Goal: Information Seeking & Learning: Learn about a topic

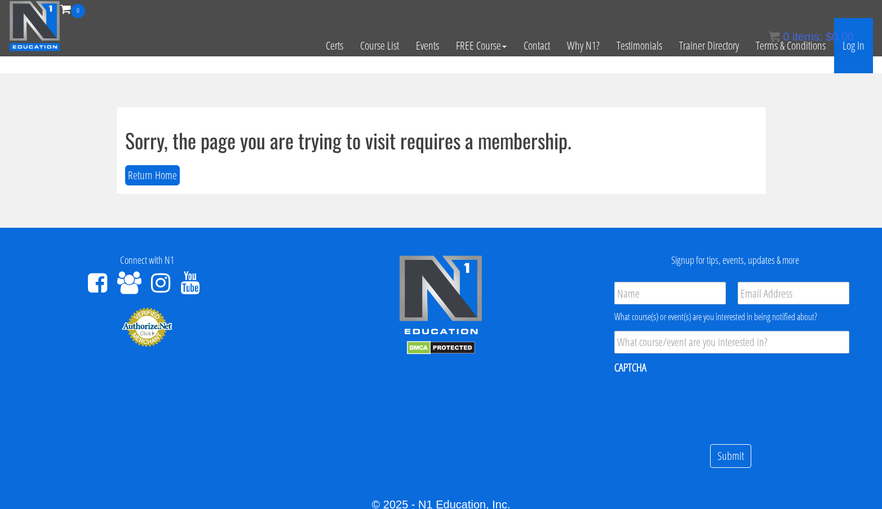
click at [857, 45] on link "Log In" at bounding box center [853, 45] width 39 height 55
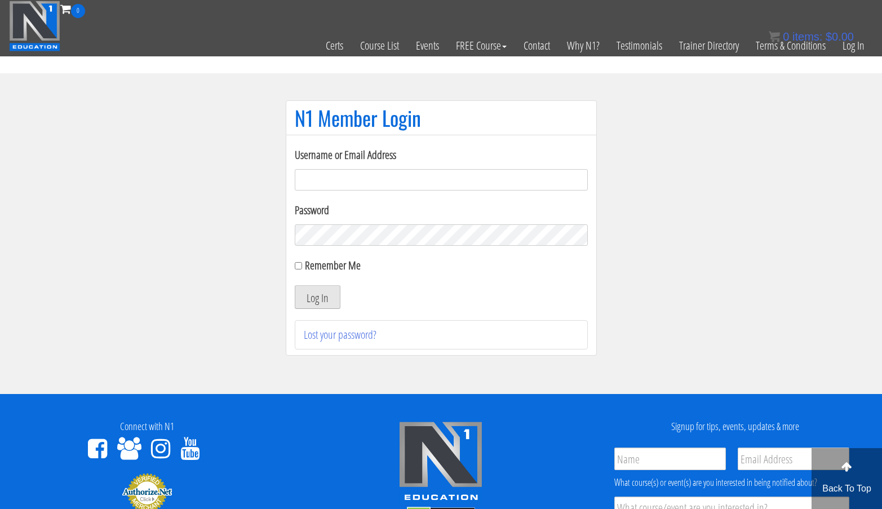
type input "[EMAIL_ADDRESS][DOMAIN_NAME]"
click at [323, 297] on button "Log In" at bounding box center [318, 297] width 46 height 24
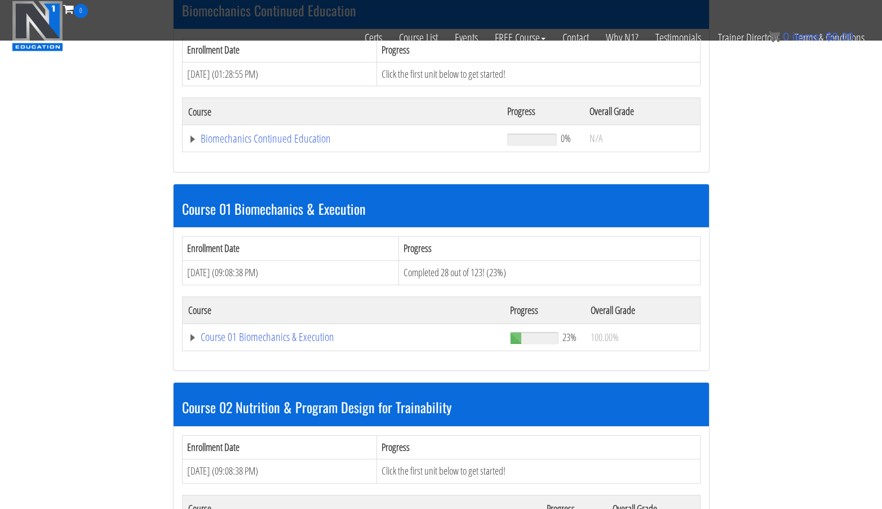
scroll to position [271, 0]
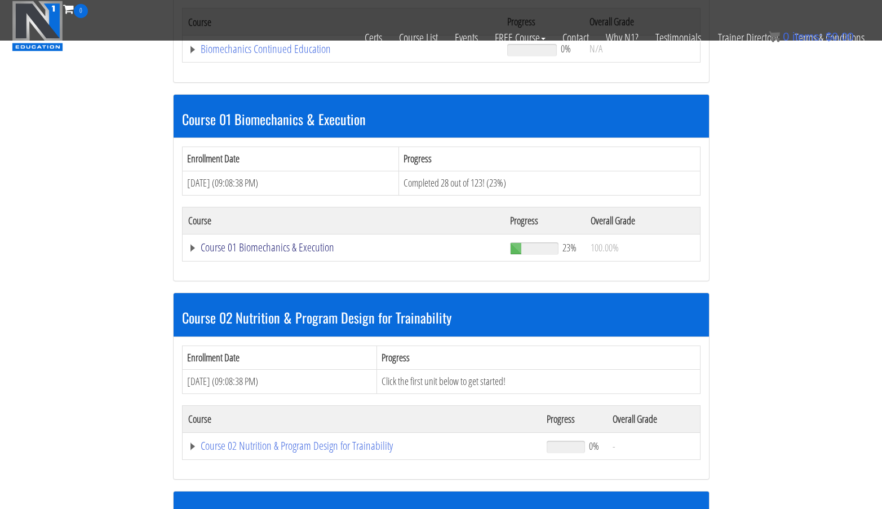
click at [322, 55] on link "Course 01 Biomechanics & Execution" at bounding box center [342, 48] width 308 height 11
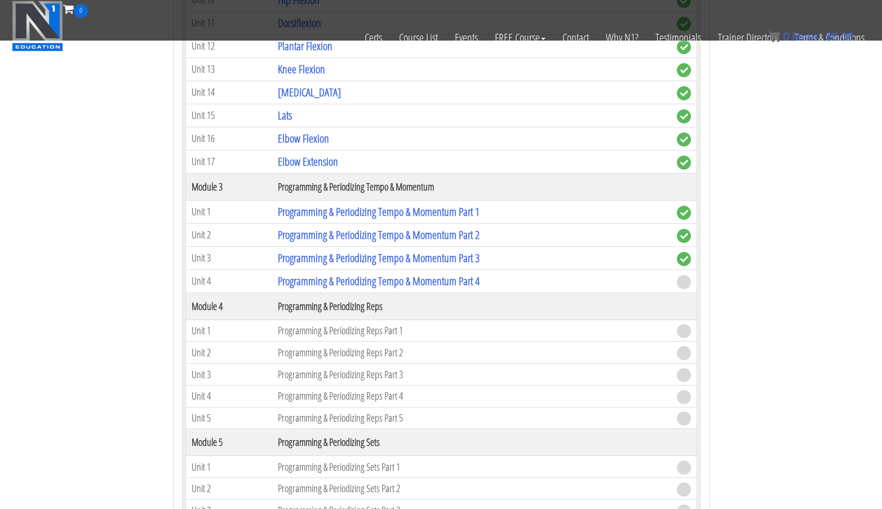
scroll to position [1018, 0]
click at [445, 284] on link "Programming & Periodizing Tempo & Momentum Part 4" at bounding box center [379, 280] width 202 height 15
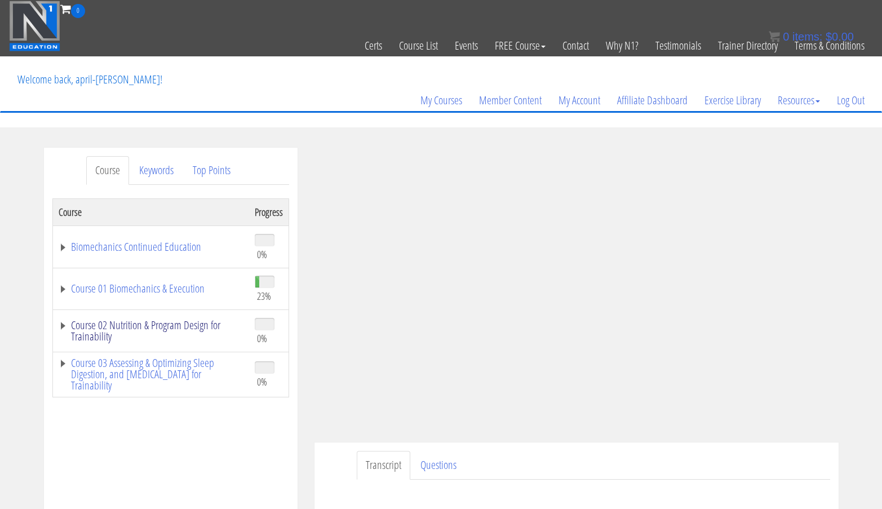
click at [187, 325] on link "Course 02 Nutrition & Program Design for Trainability" at bounding box center [151, 330] width 185 height 23
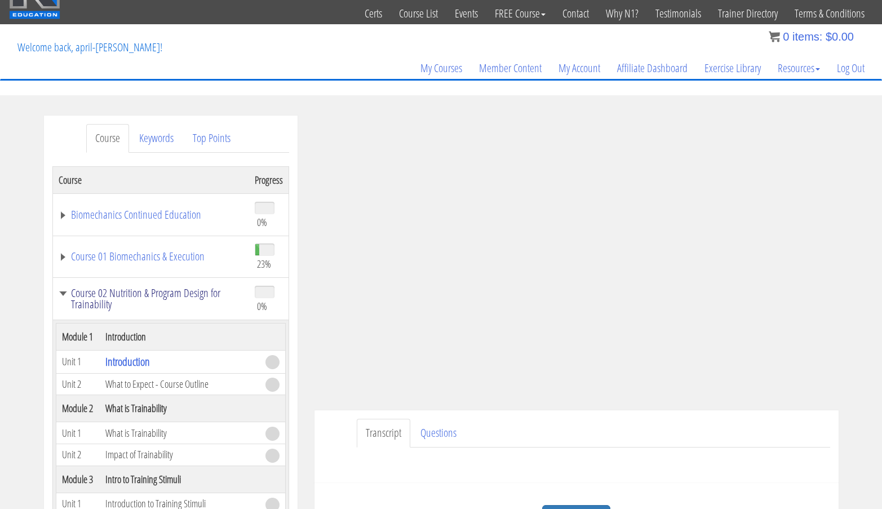
scroll to position [32, 0]
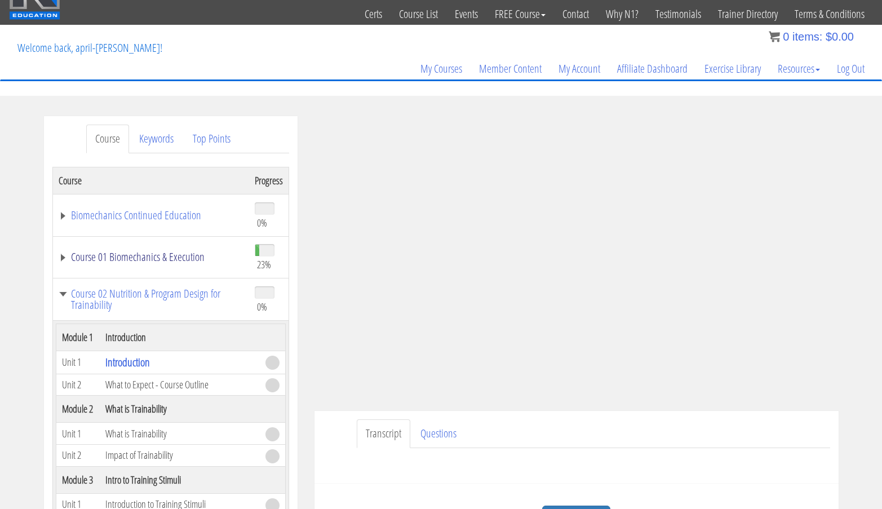
click at [153, 260] on link "Course 01 Biomechanics & Execution" at bounding box center [151, 256] width 185 height 11
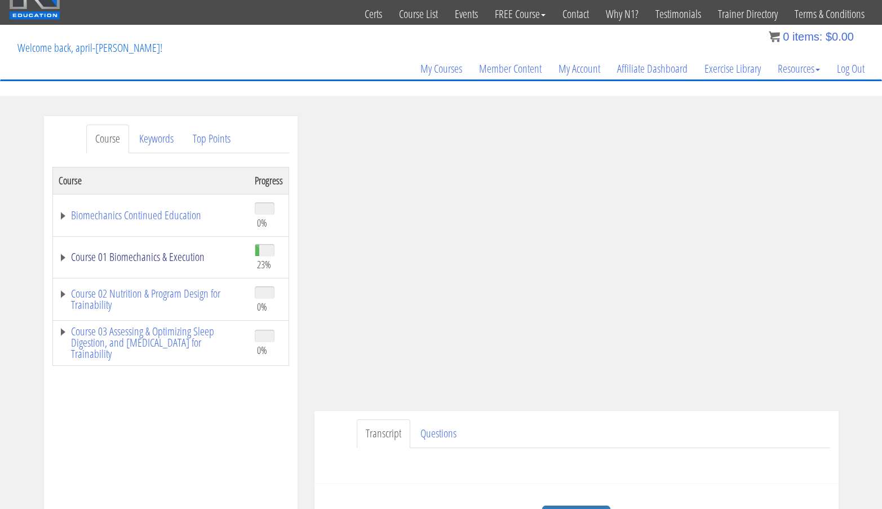
click at [176, 255] on link "Course 01 Biomechanics & Execution" at bounding box center [151, 256] width 185 height 11
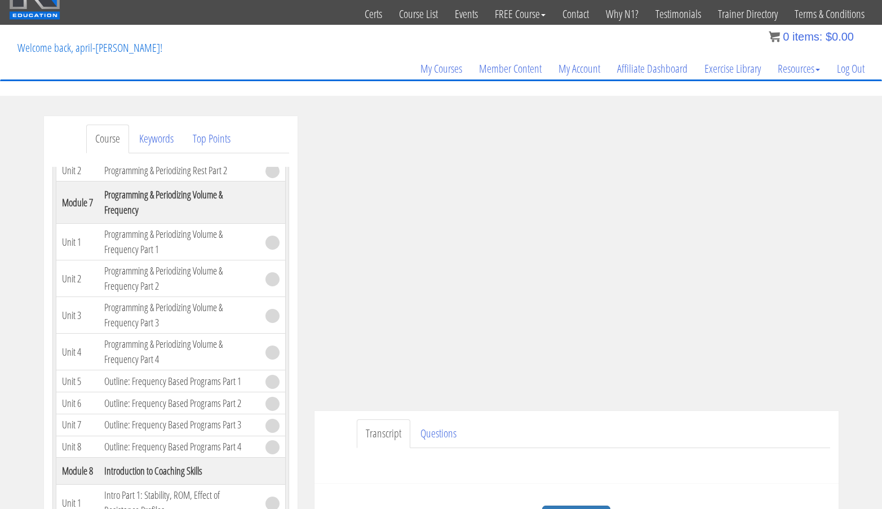
scroll to position [127, 0]
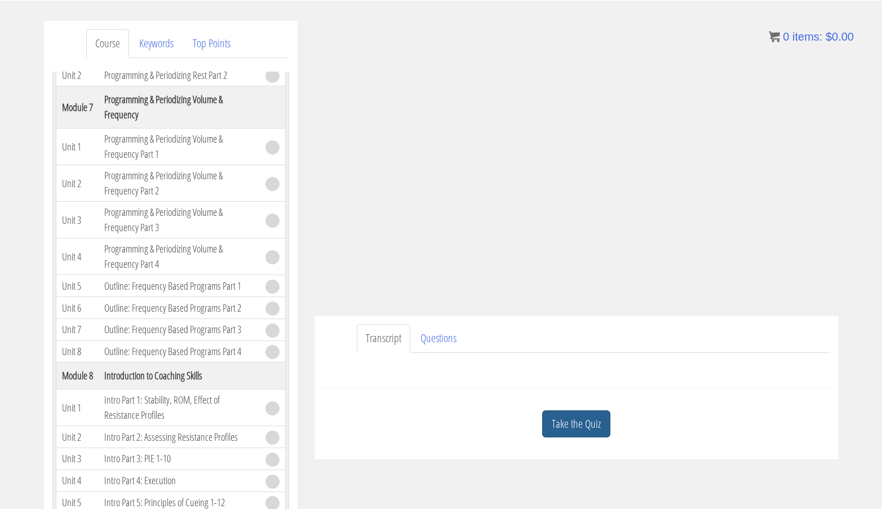
click at [571, 428] on link "Take the Quiz" at bounding box center [576, 424] width 68 height 28
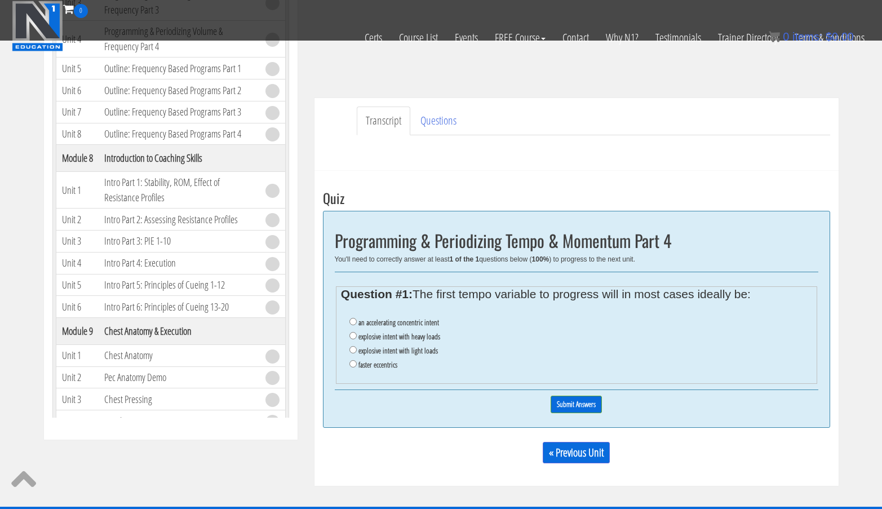
scroll to position [273, 0]
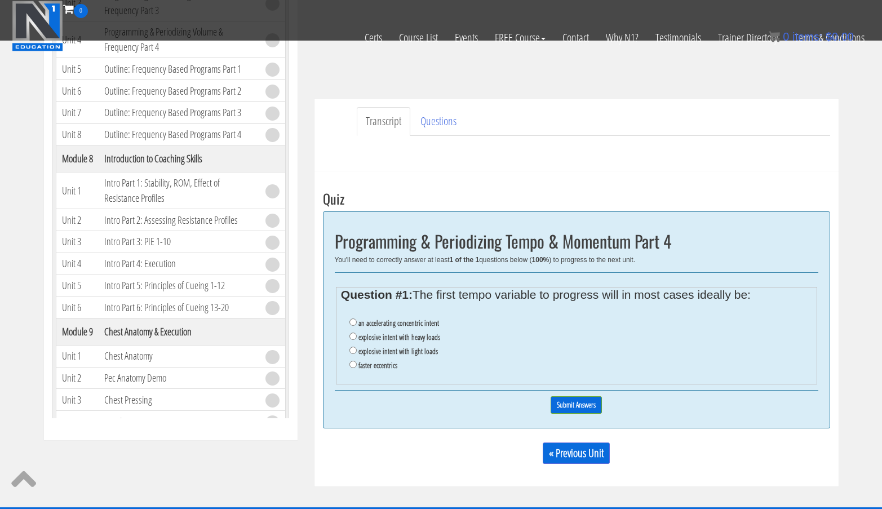
click at [363, 320] on label "an accelerating concentric intent" at bounding box center [398, 322] width 81 height 9
click at [357, 320] on input "an accelerating concentric intent" at bounding box center [352, 321] width 7 height 7
radio input "true"
click at [572, 404] on input "Submit Answers" at bounding box center [575, 404] width 51 height 17
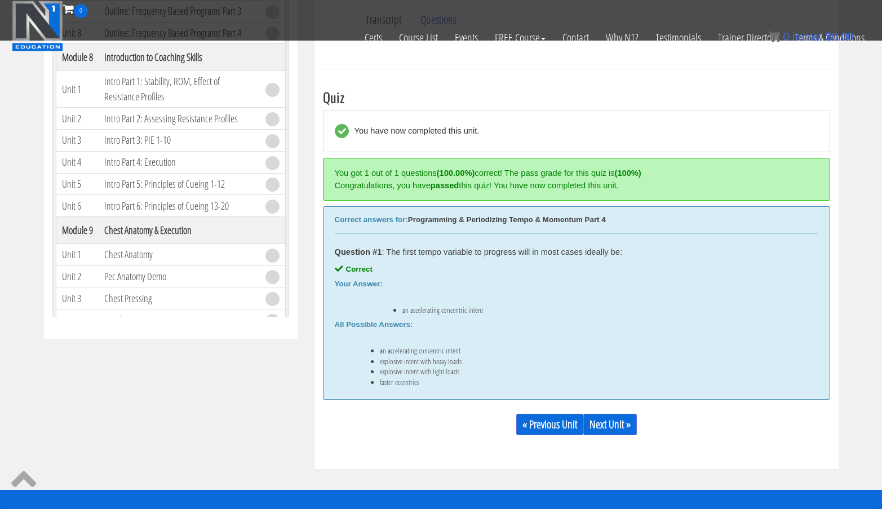
scroll to position [428, 0]
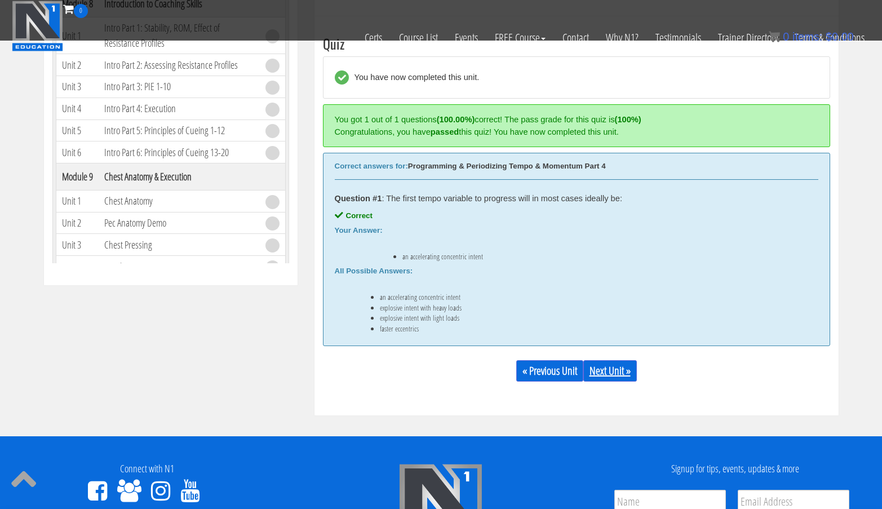
click at [606, 373] on link "Next Unit »" at bounding box center [610, 370] width 54 height 21
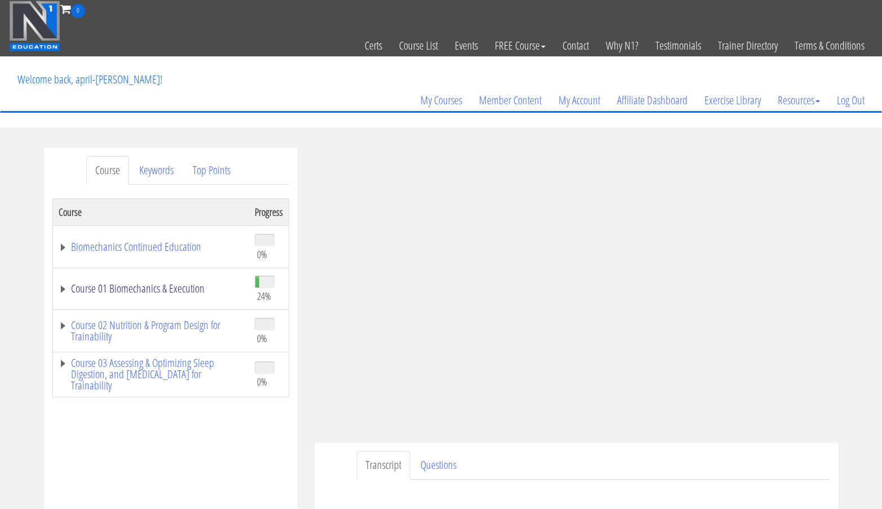
click at [162, 289] on link "Course 01 Biomechanics & Execution" at bounding box center [151, 288] width 185 height 11
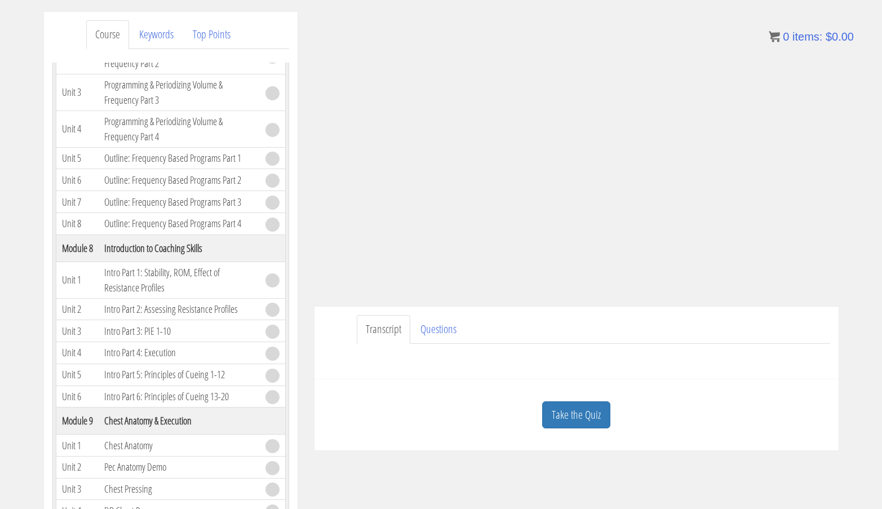
scroll to position [150, 0]
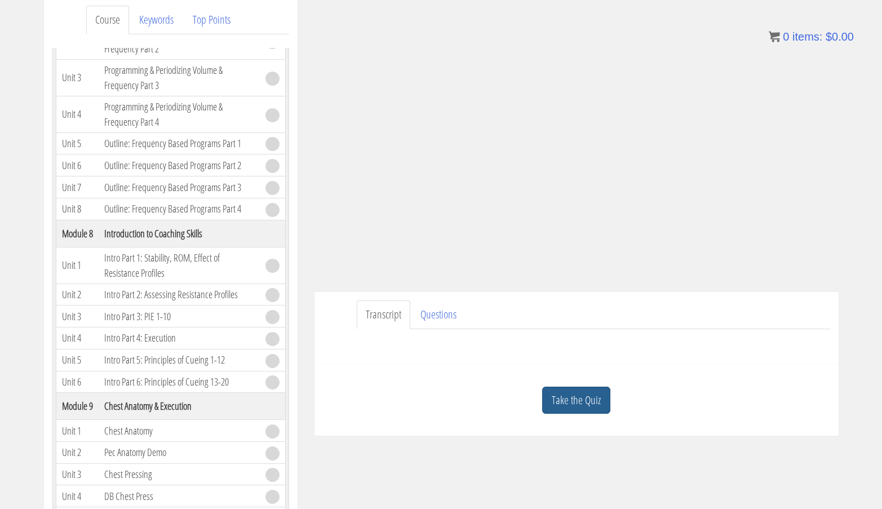
click at [596, 394] on link "Take the Quiz" at bounding box center [576, 401] width 68 height 28
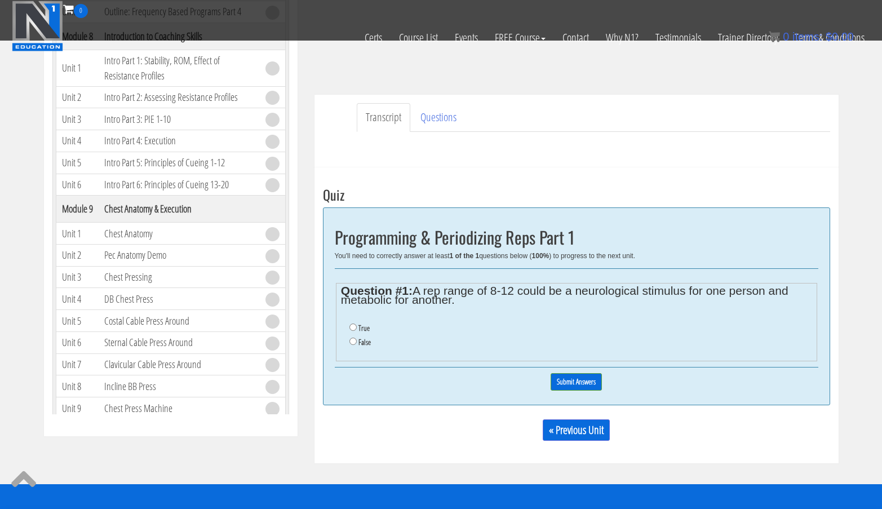
scroll to position [278, 0]
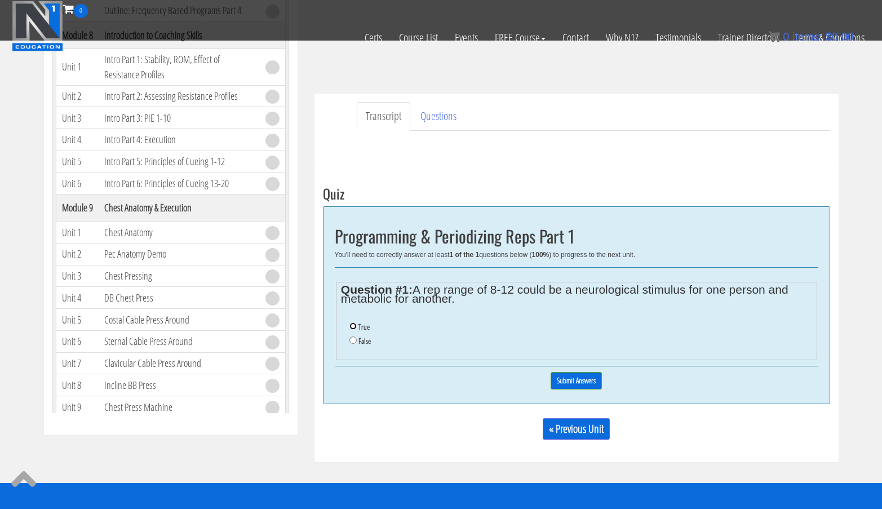
click at [356, 327] on input "True" at bounding box center [352, 325] width 7 height 7
radio input "true"
click at [565, 380] on input "Submit Answers" at bounding box center [575, 380] width 51 height 17
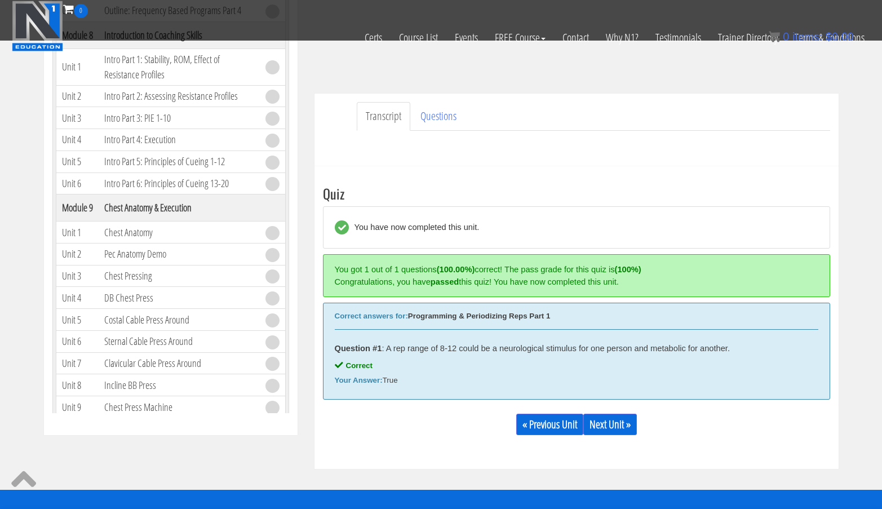
scroll to position [428, 0]
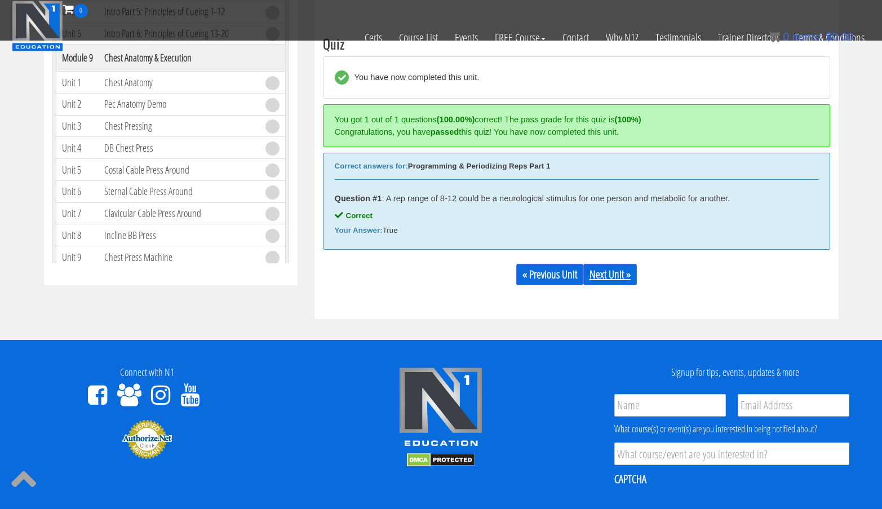
click at [597, 273] on link "Next Unit »" at bounding box center [610, 274] width 54 height 21
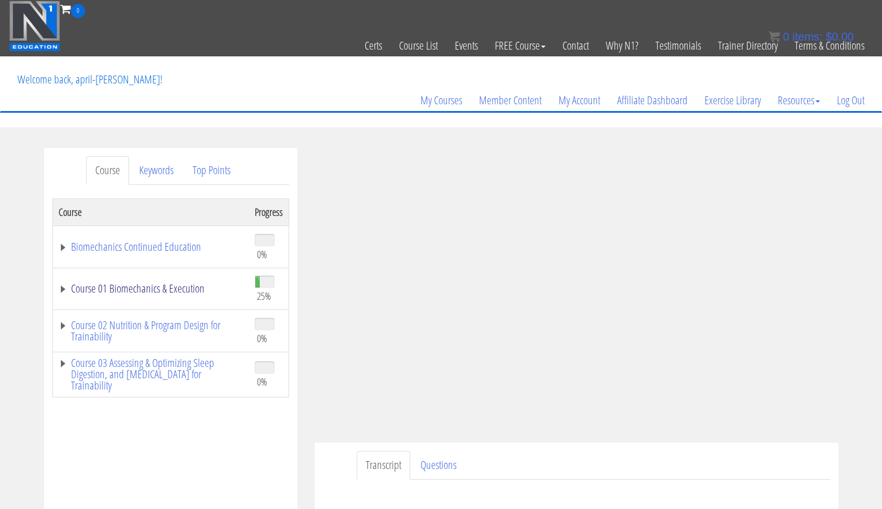
click at [189, 286] on link "Course 01 Biomechanics & Execution" at bounding box center [151, 288] width 185 height 11
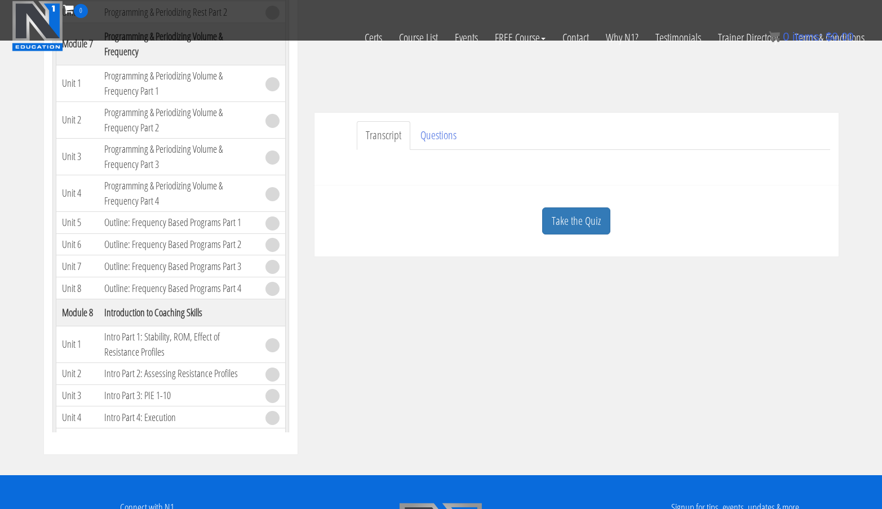
scroll to position [258, 0]
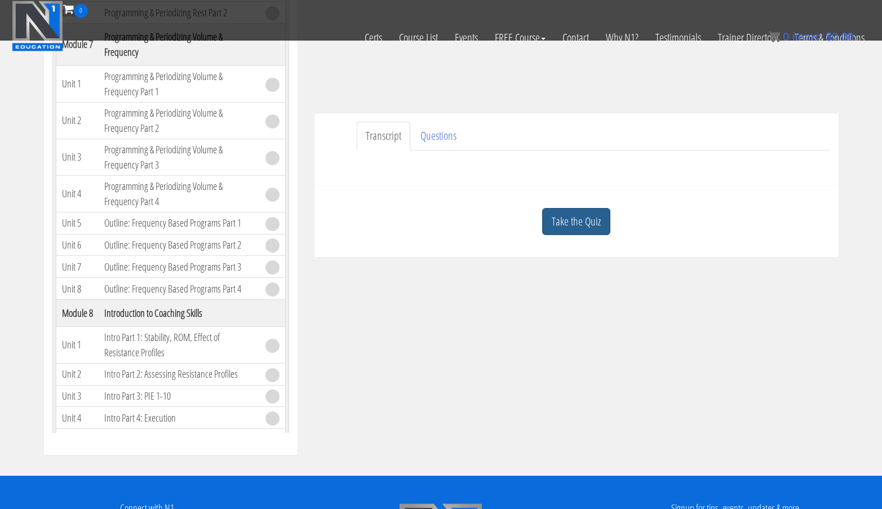
click at [581, 227] on link "Take the Quiz" at bounding box center [576, 222] width 68 height 28
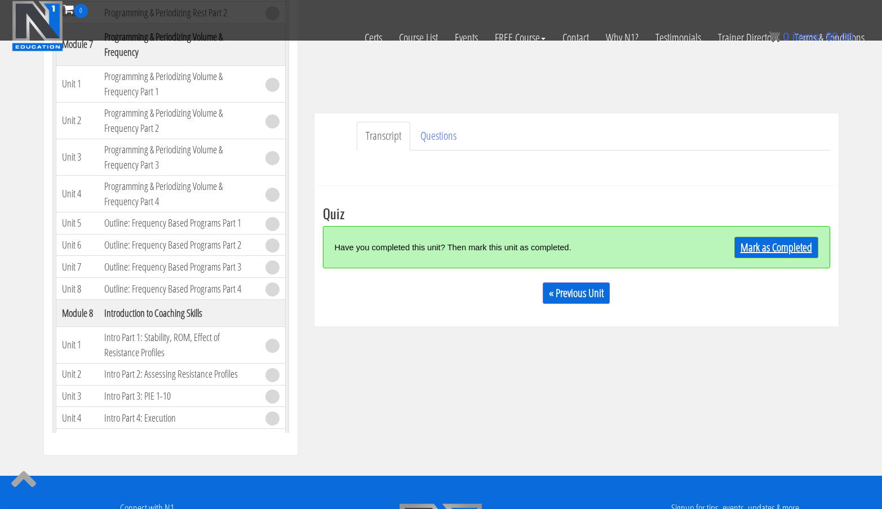
click at [781, 245] on link "Mark as Completed" at bounding box center [776, 247] width 84 height 21
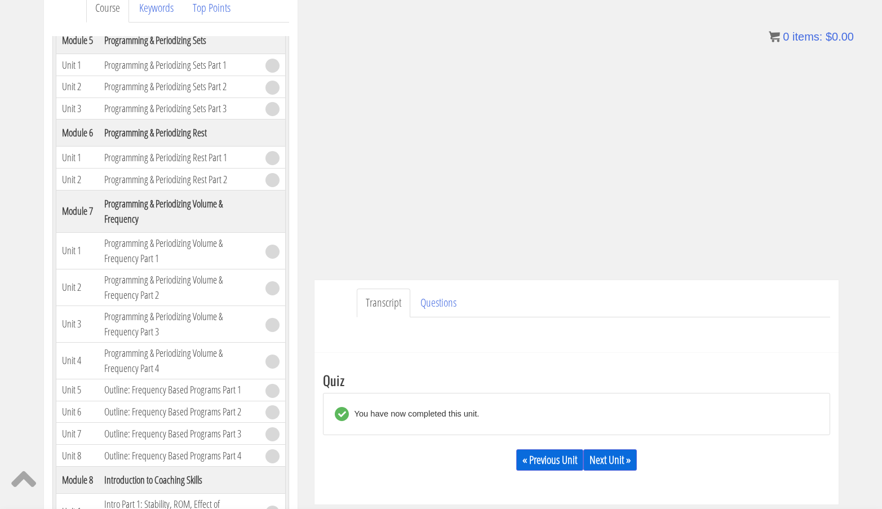
scroll to position [174, 0]
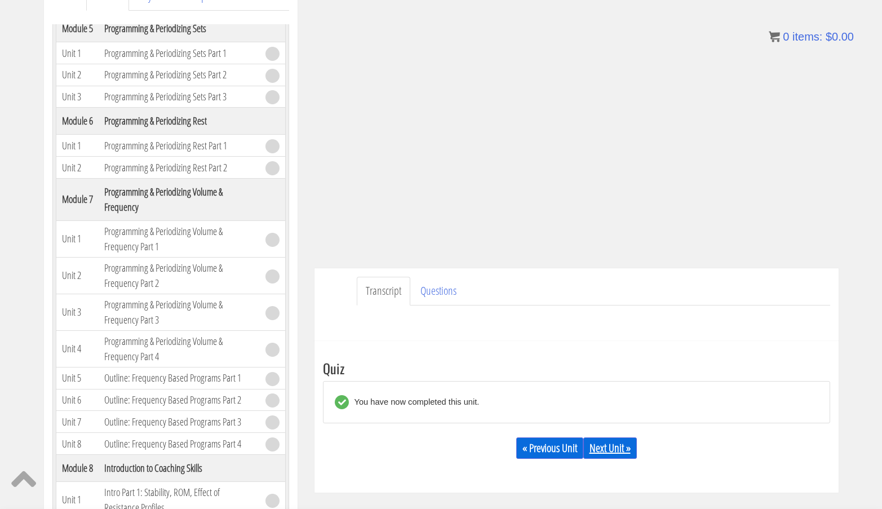
click at [609, 448] on link "Next Unit »" at bounding box center [610, 447] width 54 height 21
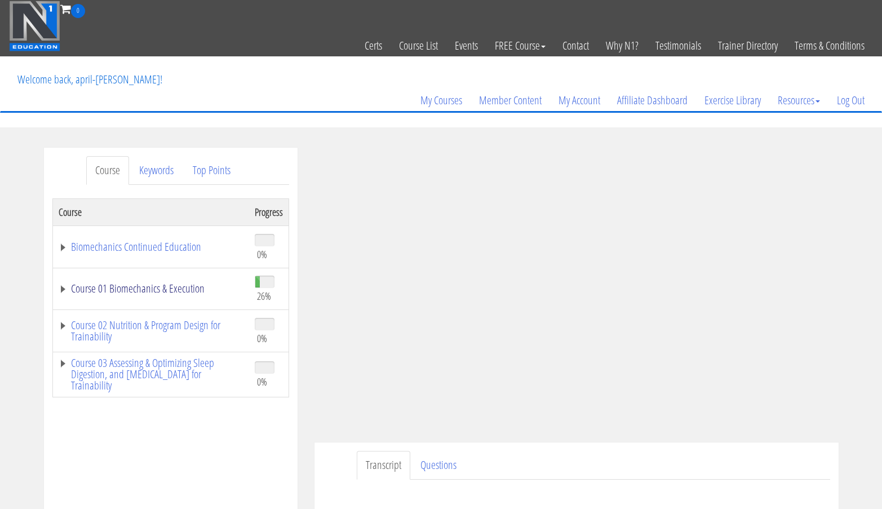
click at [190, 291] on link "Course 01 Biomechanics & Execution" at bounding box center [151, 288] width 185 height 11
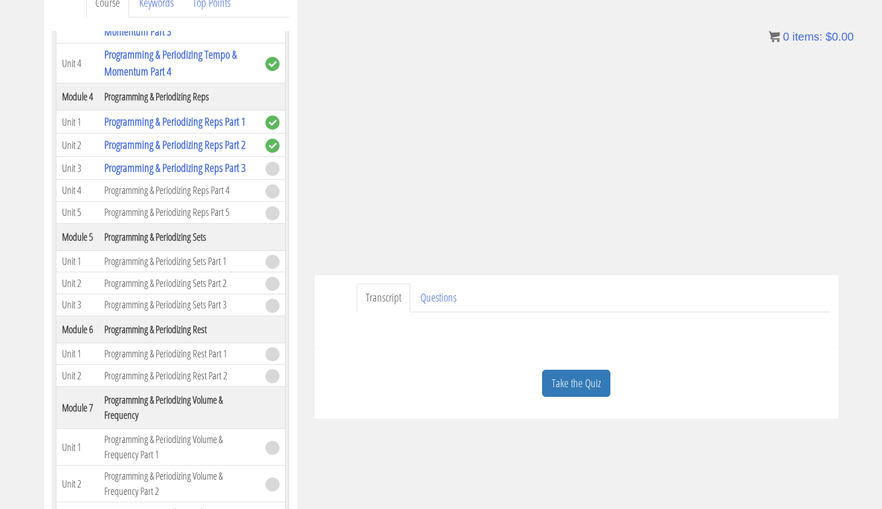
scroll to position [168, 0]
click at [575, 381] on link "Take the Quiz" at bounding box center [576, 383] width 68 height 28
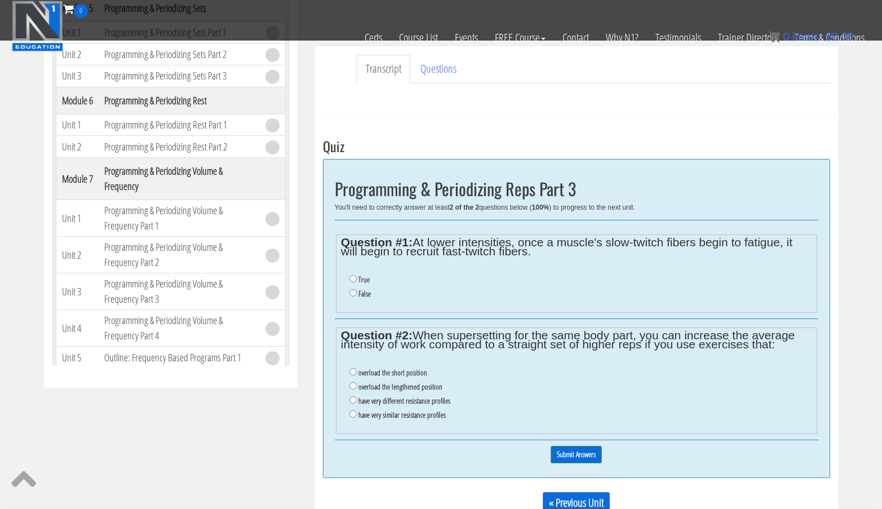
scroll to position [324, 0]
click at [353, 278] on input "True" at bounding box center [352, 279] width 7 height 7
radio input "true"
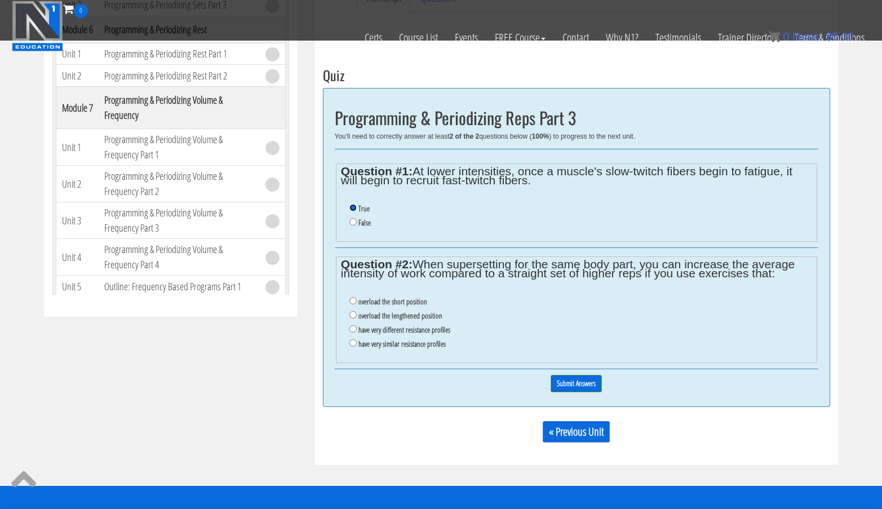
scroll to position [397, 0]
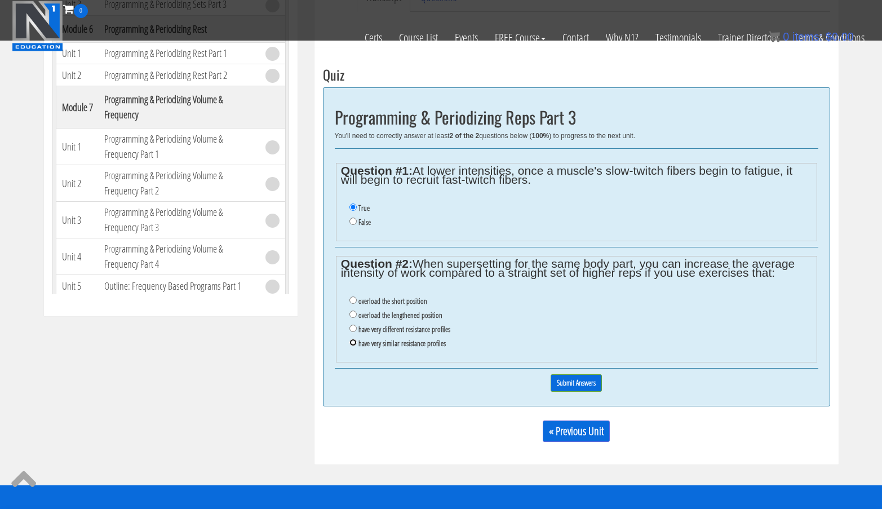
click at [354, 341] on input "have very similar resistance profiles" at bounding box center [352, 342] width 7 height 7
radio input "true"
click at [576, 387] on input "Submit Answers" at bounding box center [575, 382] width 51 height 17
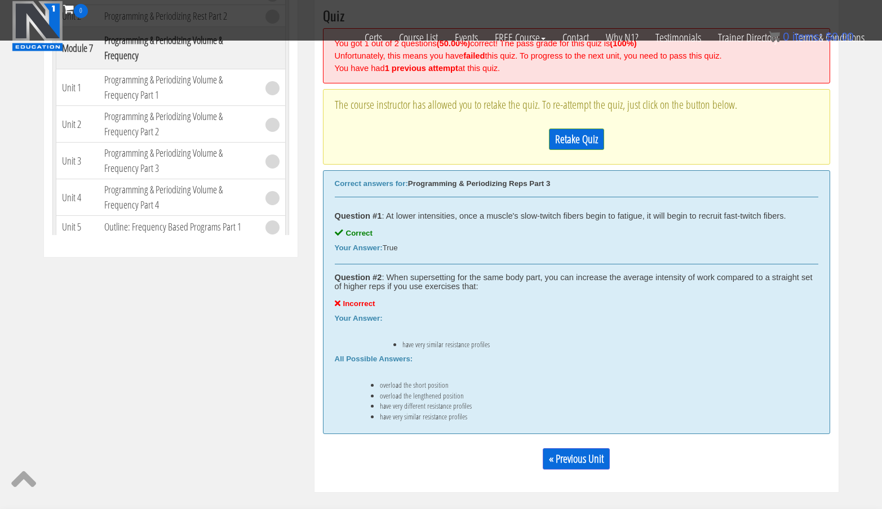
scroll to position [481, 0]
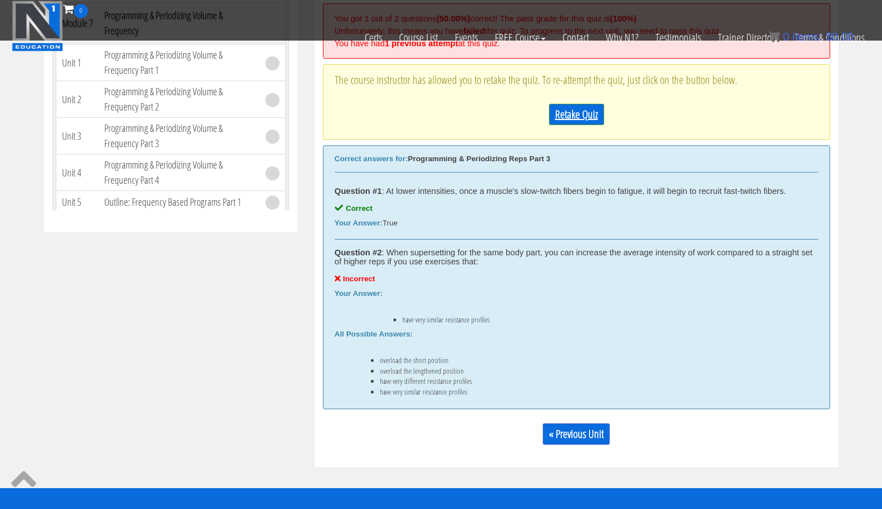
click at [580, 119] on link "Retake Quiz" at bounding box center [576, 114] width 55 height 21
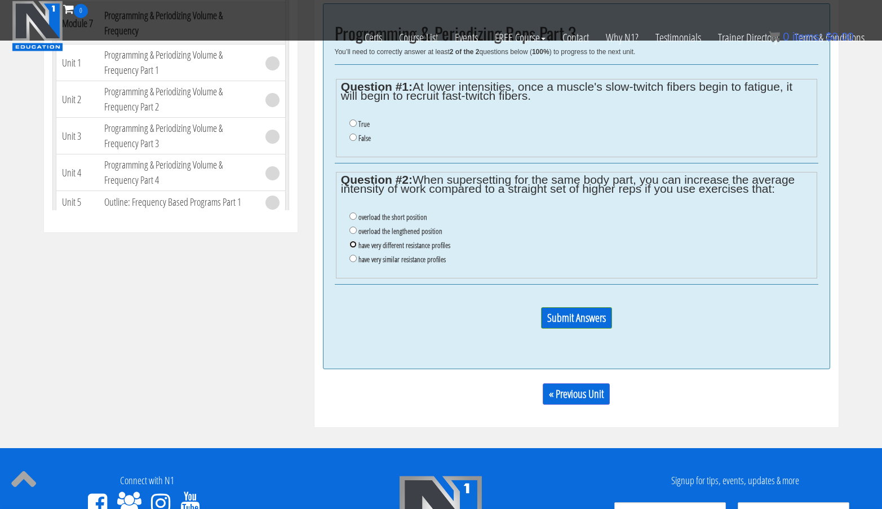
click at [354, 241] on input "have very different resistance profiles" at bounding box center [352, 244] width 7 height 7
radio input "true"
click at [353, 125] on input "True" at bounding box center [352, 122] width 7 height 7
radio input "true"
click at [564, 319] on input "Submit Answers" at bounding box center [576, 317] width 71 height 21
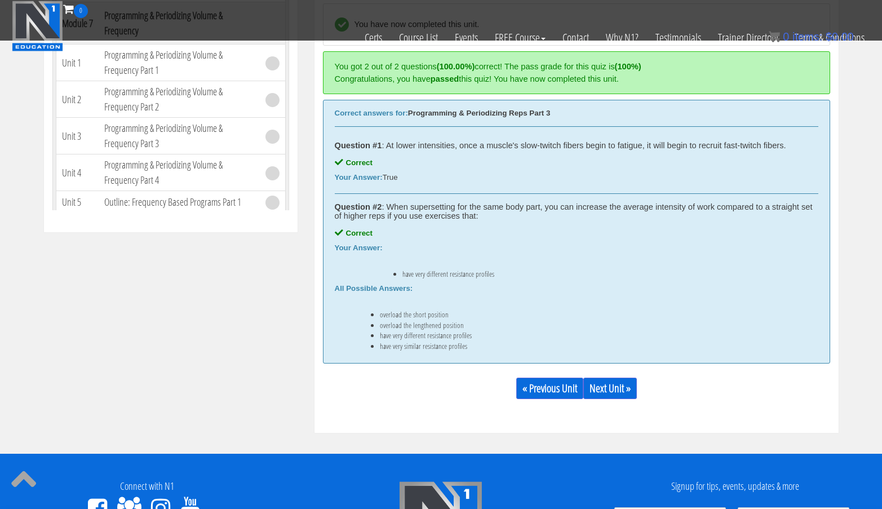
scroll to position [428, 0]
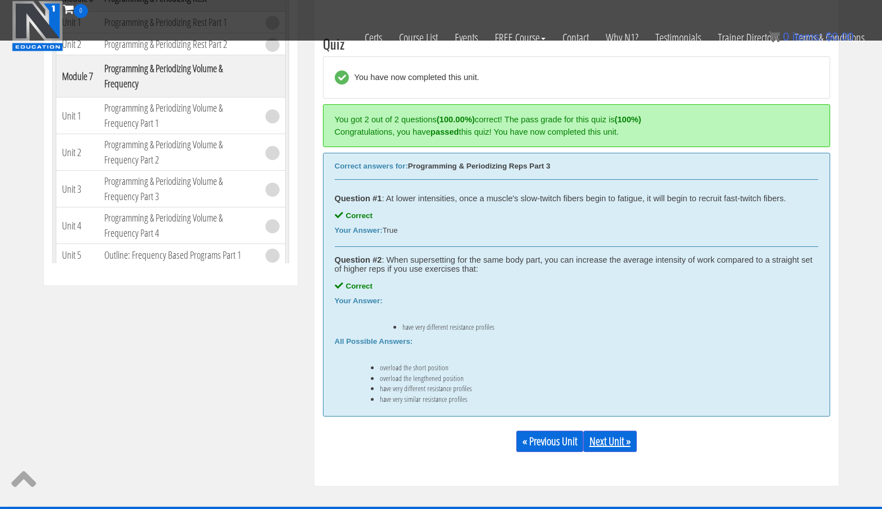
click at [621, 441] on link "Next Unit »" at bounding box center [610, 440] width 54 height 21
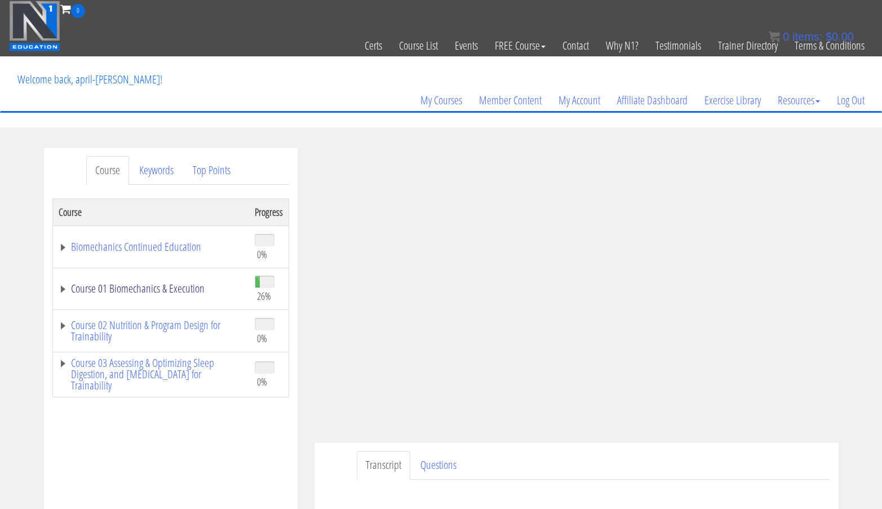
click at [184, 289] on link "Course 01 Biomechanics & Execution" at bounding box center [151, 288] width 185 height 11
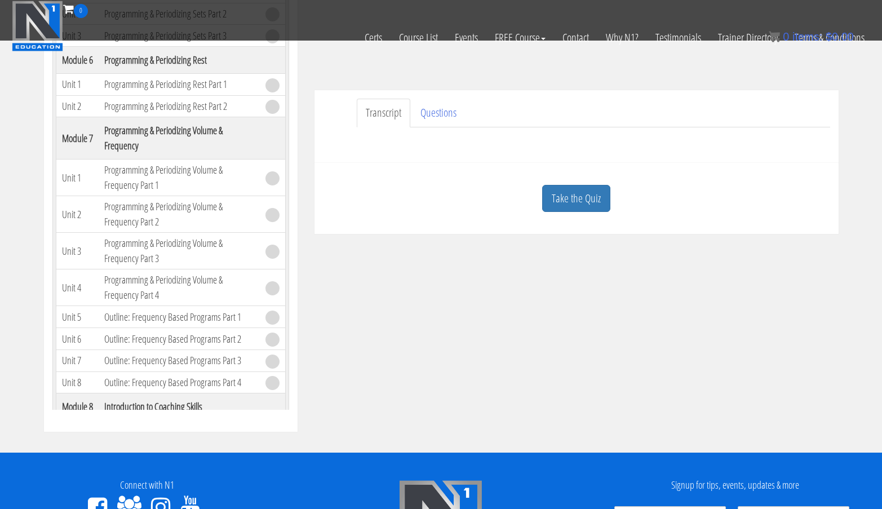
scroll to position [281, 0]
click at [574, 201] on link "Take the Quiz" at bounding box center [576, 199] width 68 height 28
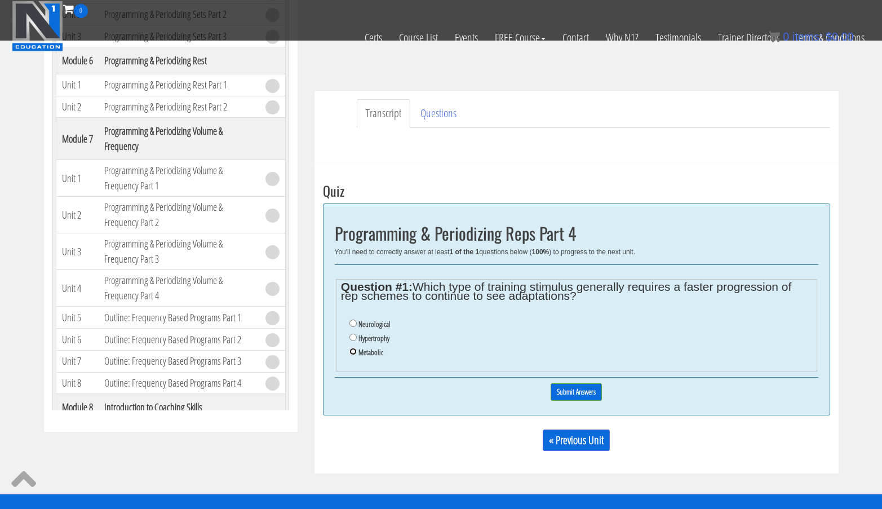
click at [354, 350] on input "Metabolic" at bounding box center [352, 351] width 7 height 7
radio input "true"
click at [559, 393] on input "Submit Answers" at bounding box center [575, 391] width 51 height 17
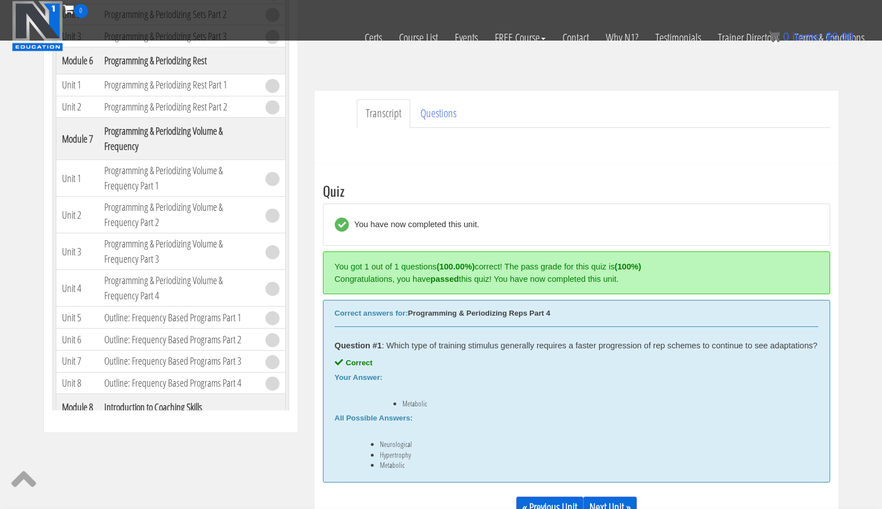
scroll to position [428, 0]
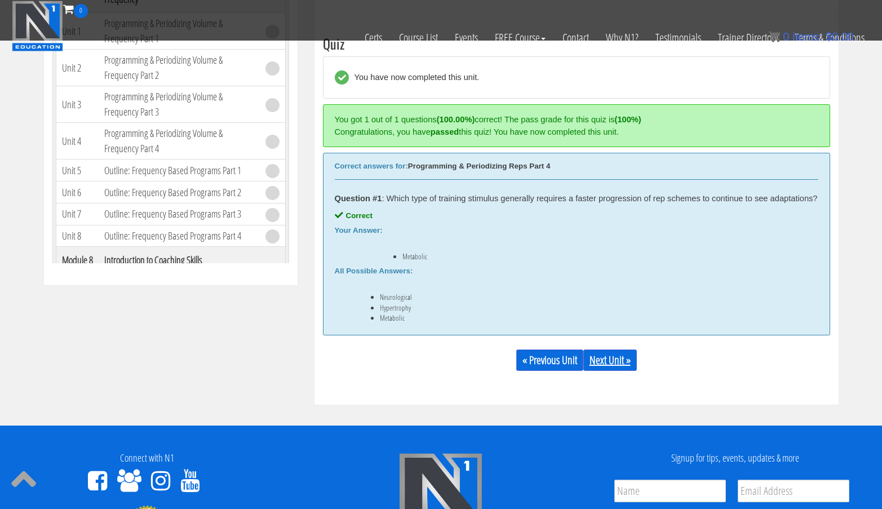
click at [615, 371] on link "Next Unit »" at bounding box center [610, 359] width 54 height 21
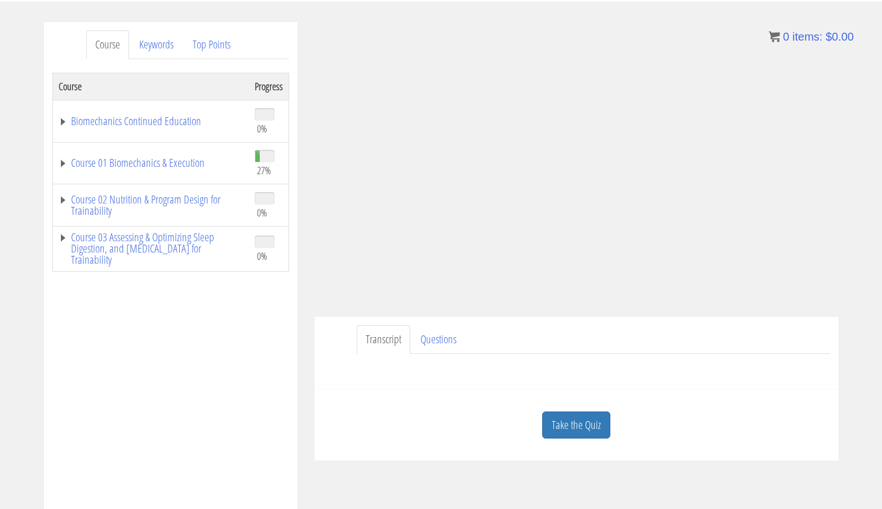
scroll to position [139, 0]
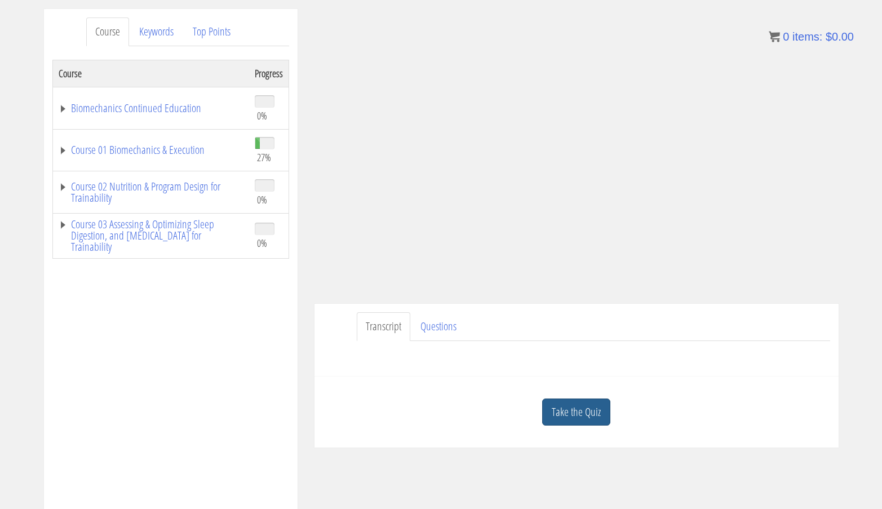
click at [552, 415] on link "Take the Quiz" at bounding box center [576, 412] width 68 height 28
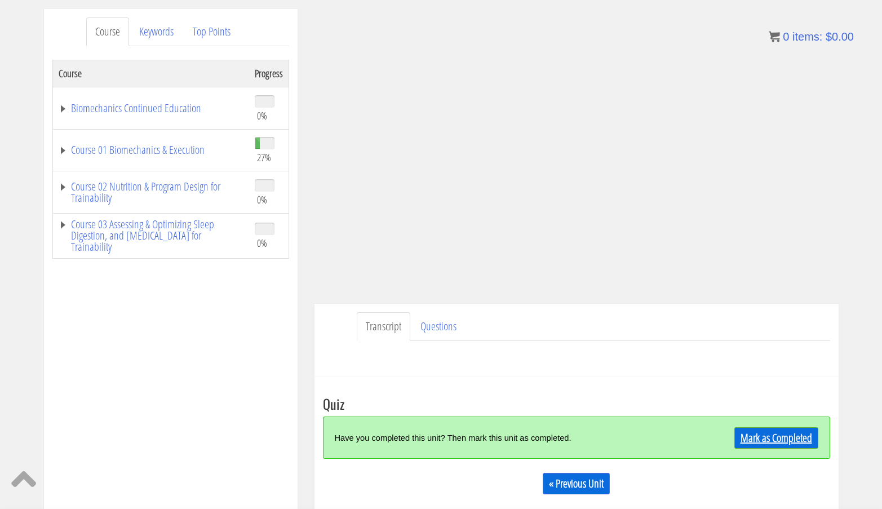
click at [756, 445] on link "Mark as Completed" at bounding box center [776, 437] width 84 height 21
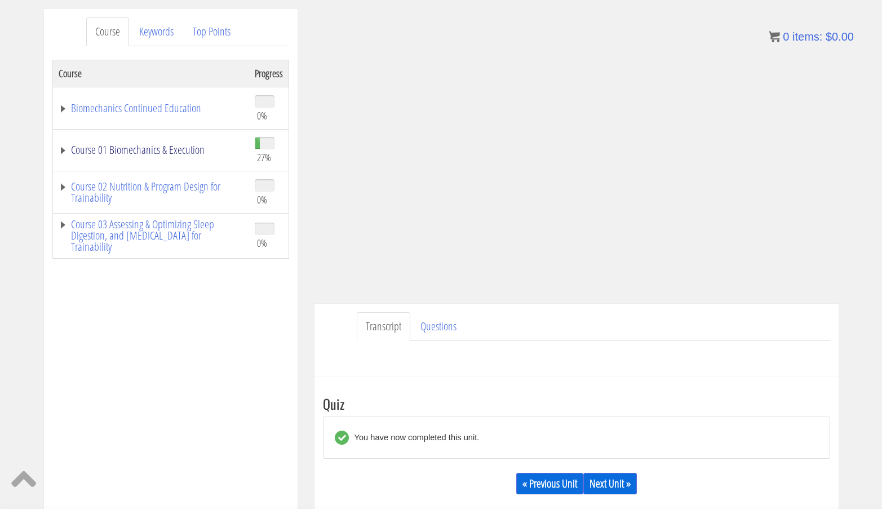
click at [198, 154] on link "Course 01 Biomechanics & Execution" at bounding box center [151, 149] width 185 height 11
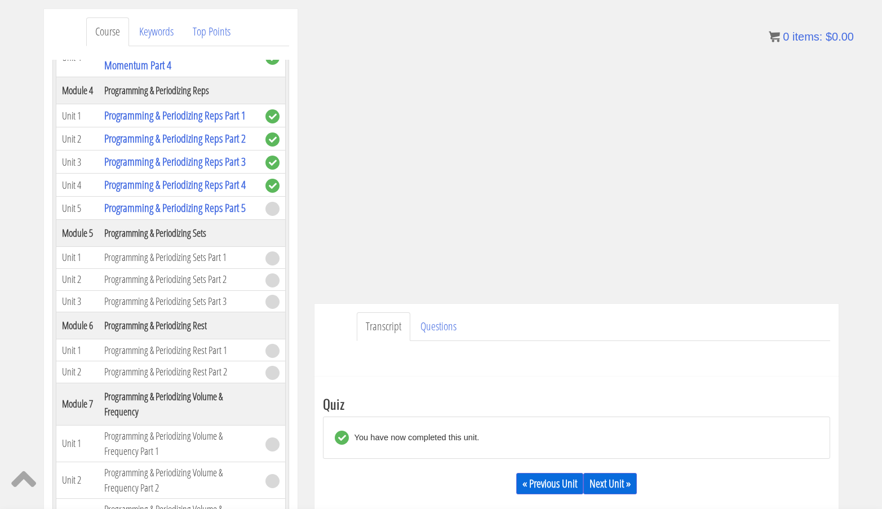
scroll to position [954, 0]
click at [598, 481] on link "Next Unit »" at bounding box center [610, 483] width 54 height 21
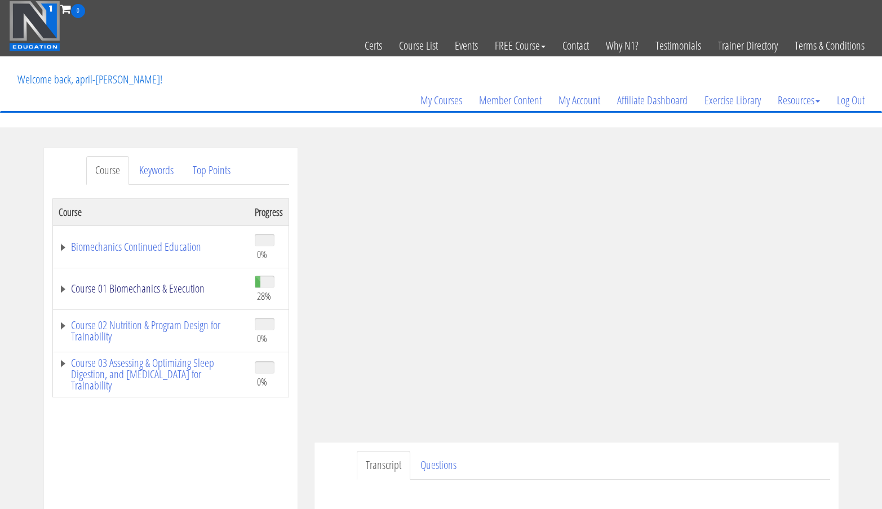
click at [153, 294] on link "Course 01 Biomechanics & Execution" at bounding box center [151, 288] width 185 height 11
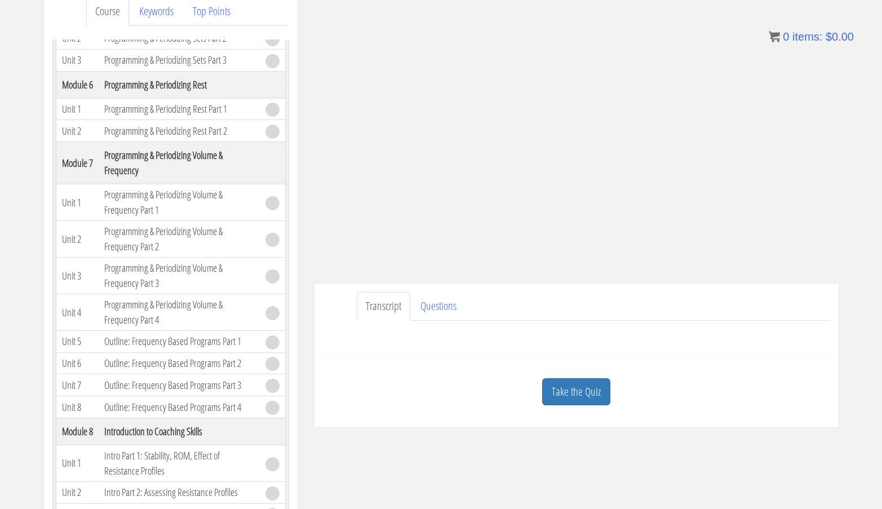
scroll to position [158, 0]
click at [567, 398] on link "Take the Quiz" at bounding box center [576, 393] width 68 height 28
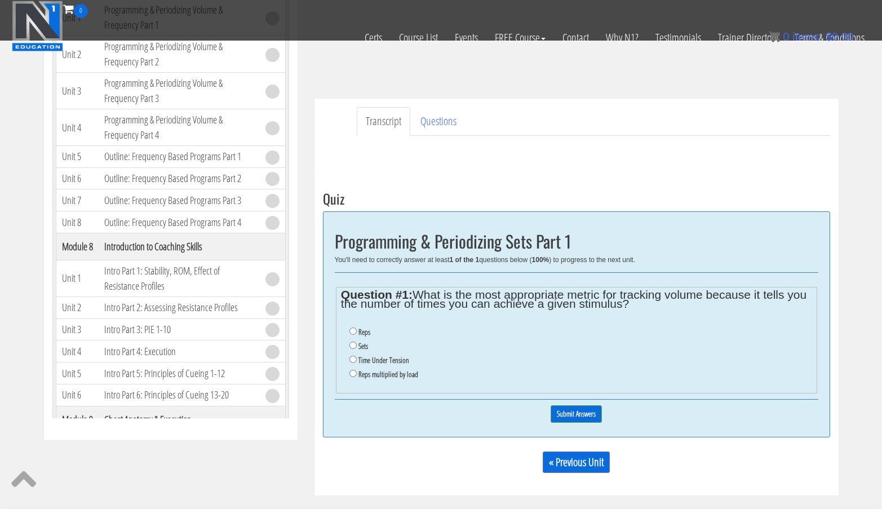
scroll to position [273, 0]
click at [352, 344] on input "Sets" at bounding box center [352, 344] width 7 height 7
radio input "true"
click at [570, 411] on input "Submit Answers" at bounding box center [575, 413] width 51 height 17
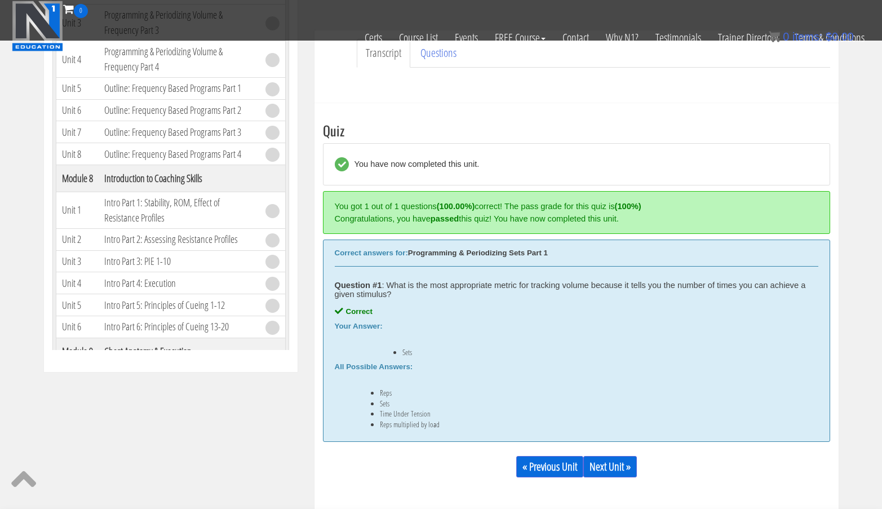
scroll to position [428, 0]
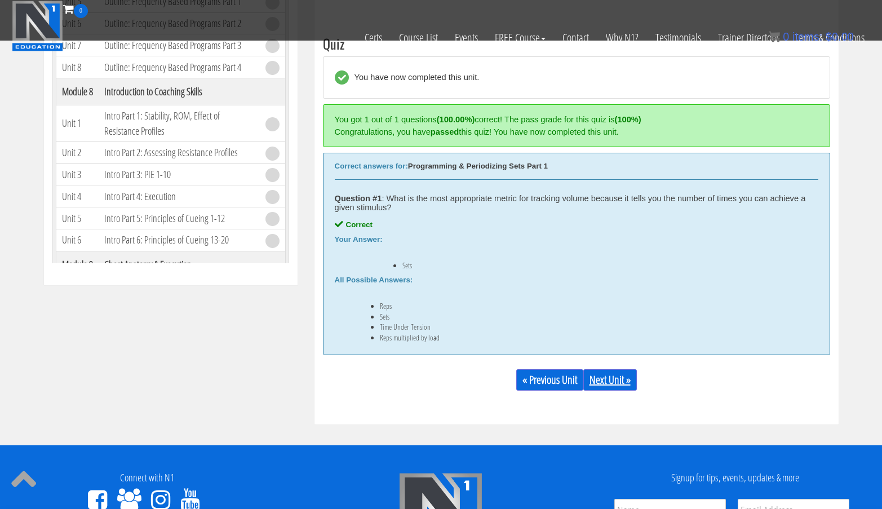
click at [609, 377] on link "Next Unit »" at bounding box center [610, 379] width 54 height 21
